Goal: Transaction & Acquisition: Book appointment/travel/reservation

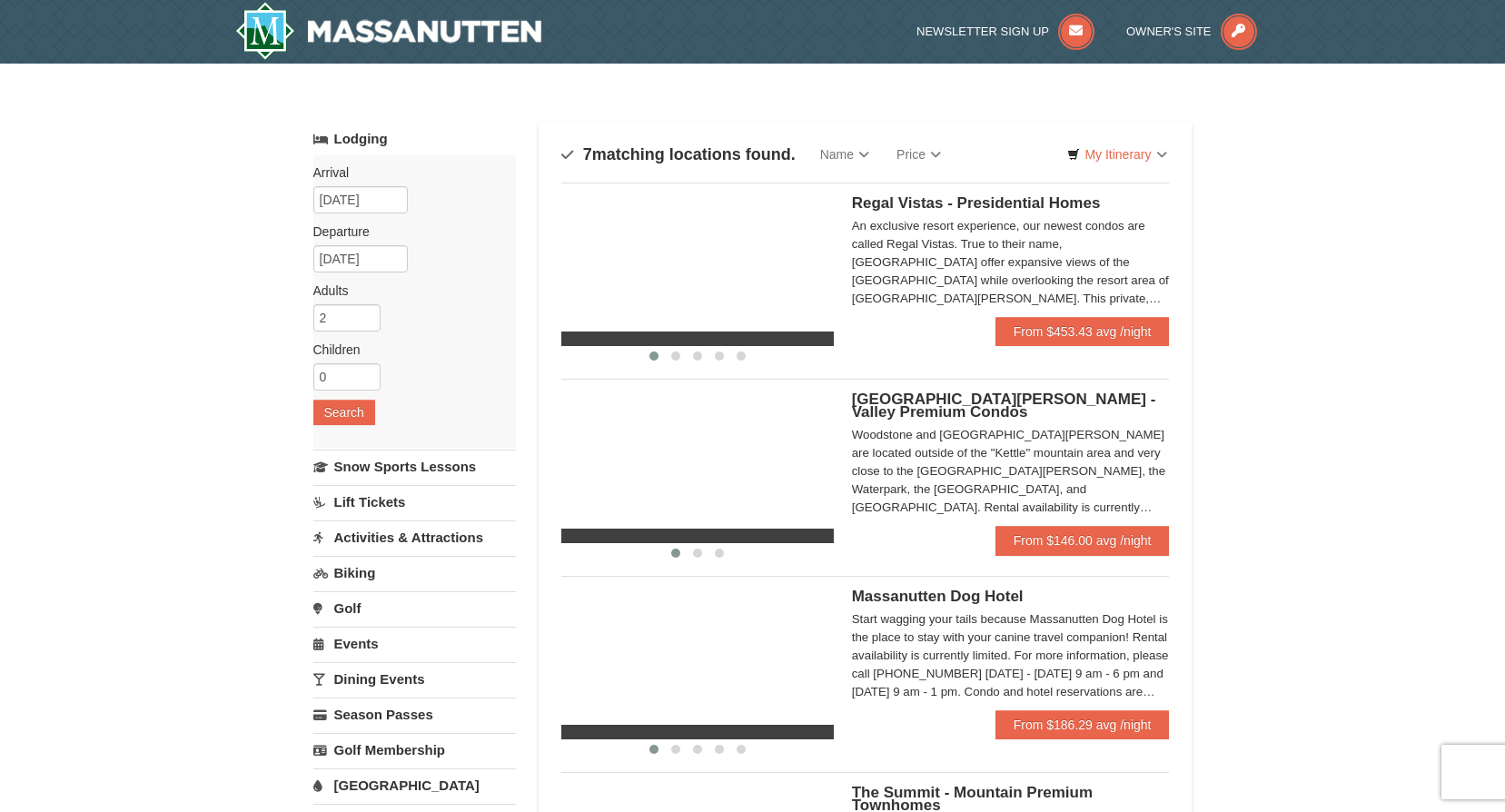
click at [1108, 307] on div "An exclusive resort experience, our newest condos are called Regal Vistas. True…" at bounding box center [1010, 262] width 318 height 91
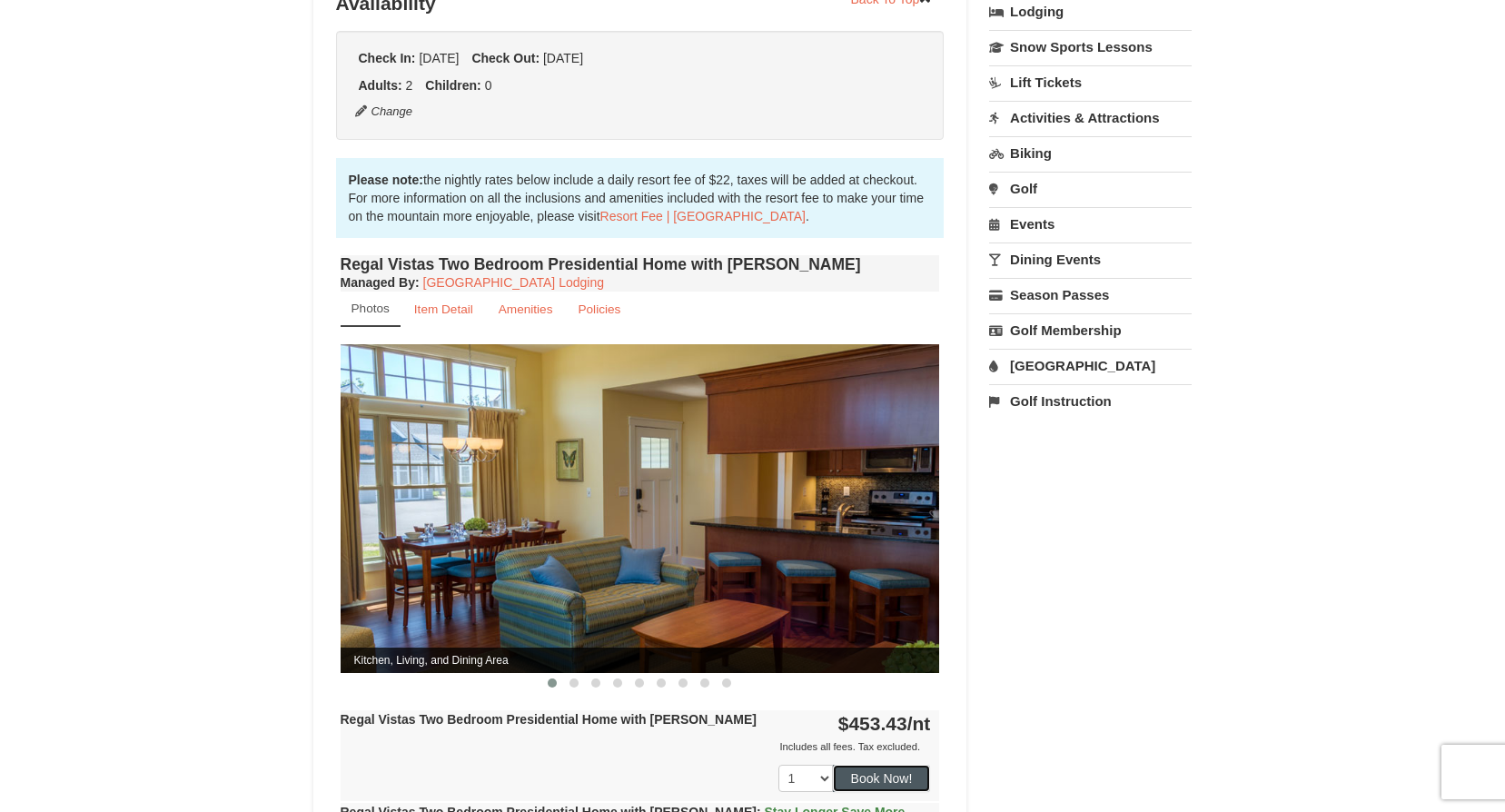
click at [872, 764] on button "Book Now!" at bounding box center [881, 778] width 98 height 28
